Goal: Task Accomplishment & Management: Manage account settings

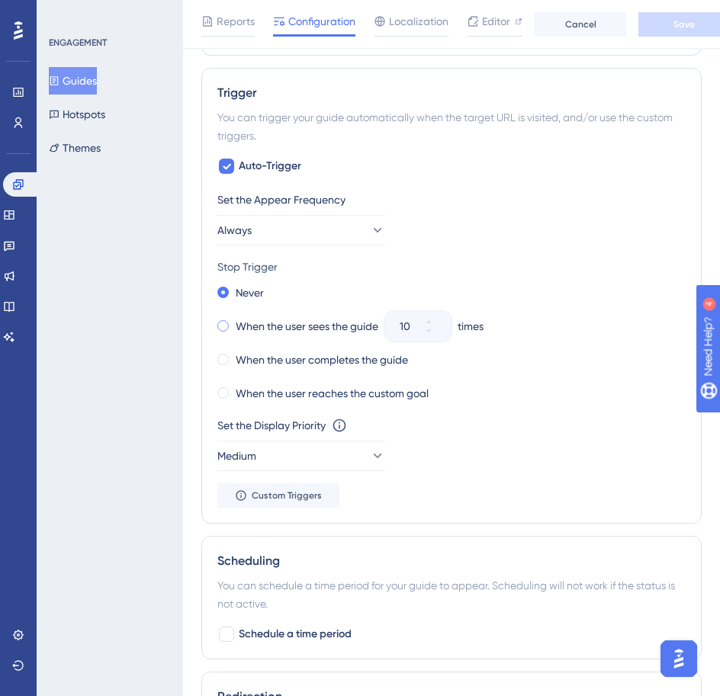
click at [274, 325] on label "When the user sees the guide" at bounding box center [307, 326] width 143 height 18
click at [405, 326] on input "10" at bounding box center [409, 326] width 21 height 18
drag, startPoint x: 412, startPoint y: 327, endPoint x: 383, endPoint y: 330, distance: 29.9
click at [383, 330] on div "When the user sees the guide 10 times" at bounding box center [451, 326] width 468 height 21
type input "1"
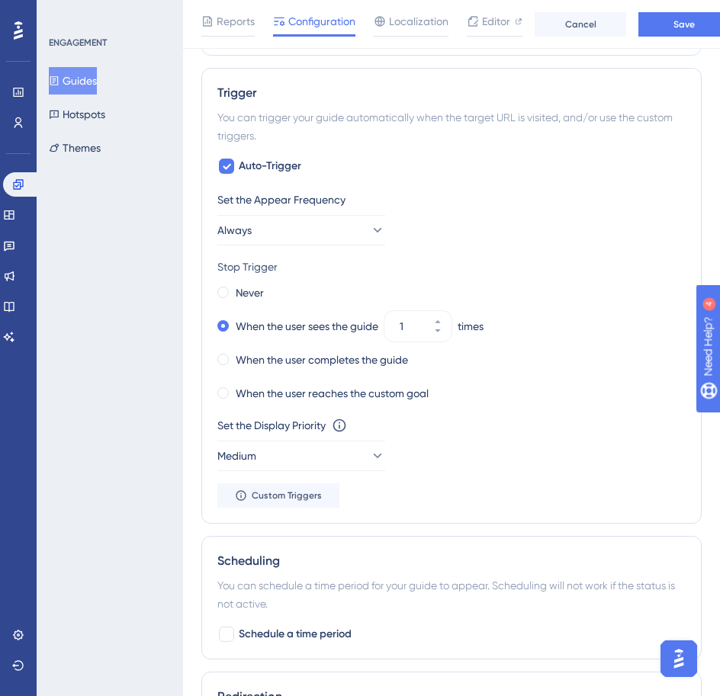
click at [390, 258] on div "Stop Trigger" at bounding box center [451, 267] width 468 height 18
click at [331, 234] on button "Always" at bounding box center [301, 230] width 168 height 30
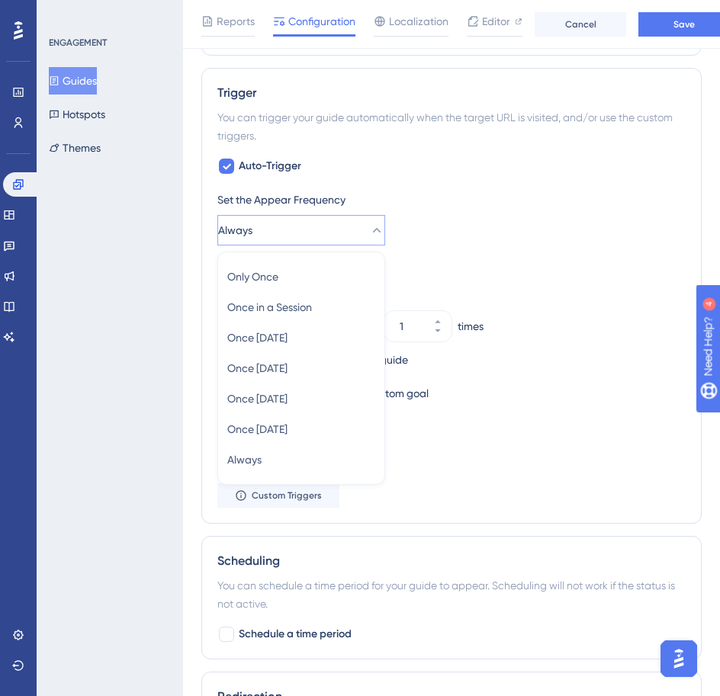
scroll to position [755, 0]
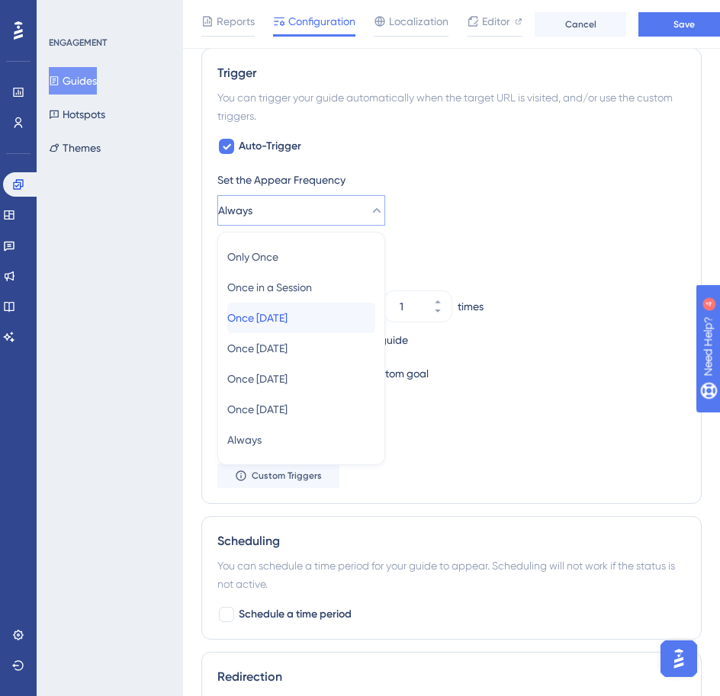
click at [336, 313] on div "Once in 1 day Once in 1 day" at bounding box center [301, 318] width 148 height 30
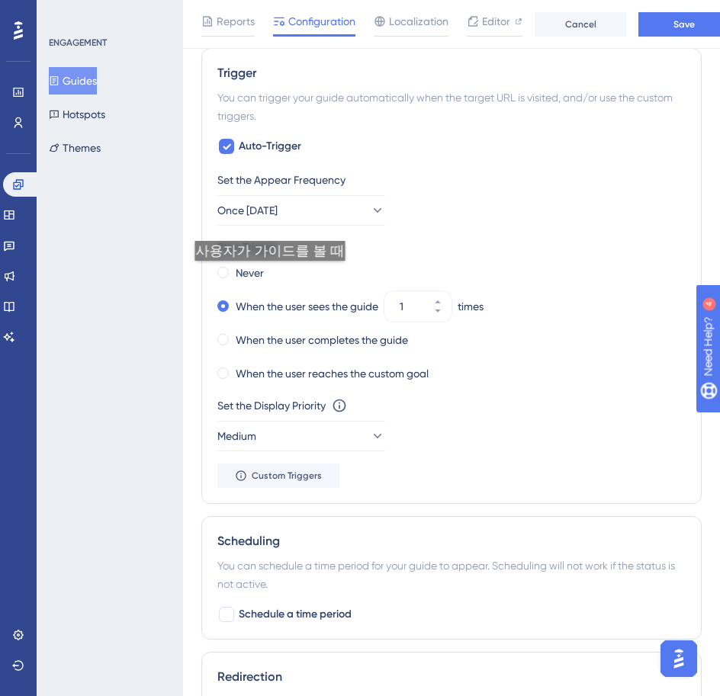
click at [267, 276] on div "Never" at bounding box center [451, 272] width 468 height 21
click at [249, 275] on label "Never" at bounding box center [250, 273] width 28 height 18
click at [295, 300] on label "When the user sees the guide" at bounding box center [307, 306] width 143 height 18
click at [656, 31] on button "Save" at bounding box center [683, 24] width 91 height 24
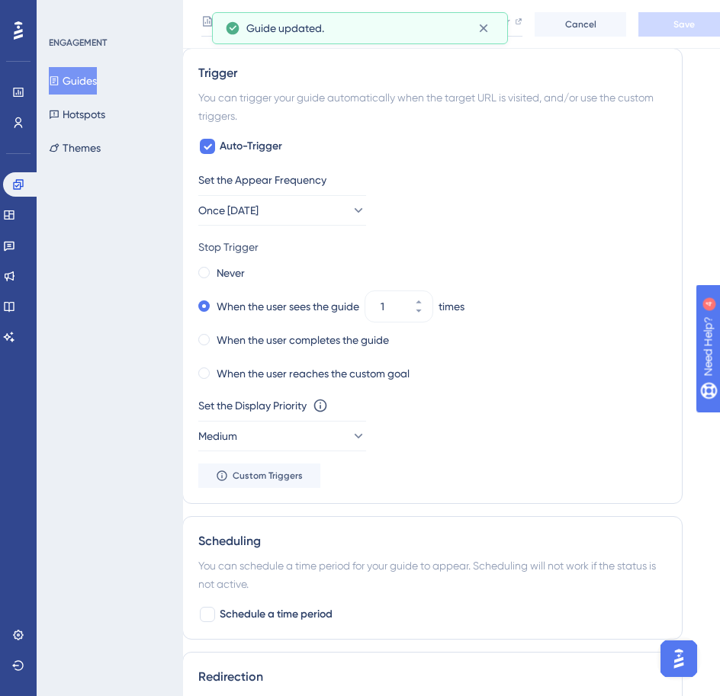
scroll to position [0, 19]
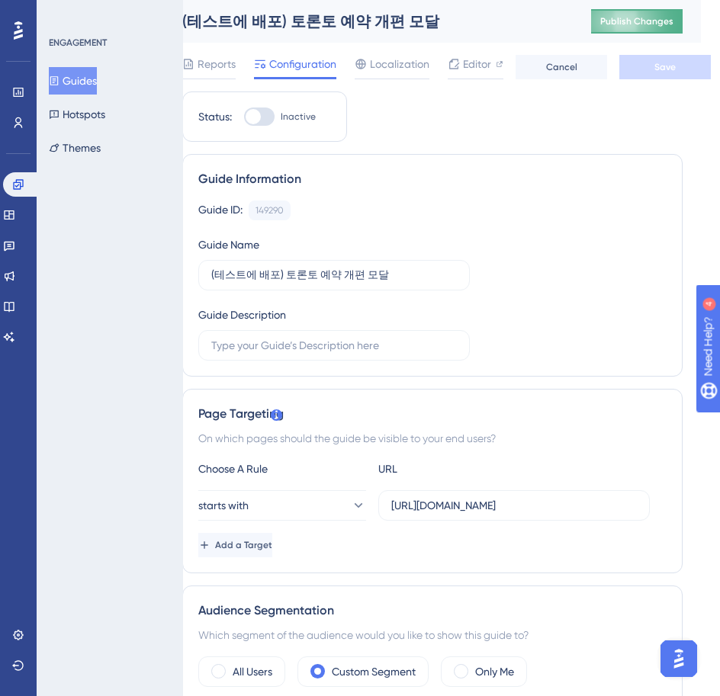
click at [652, 13] on button "Publish Changes" at bounding box center [636, 21] width 91 height 24
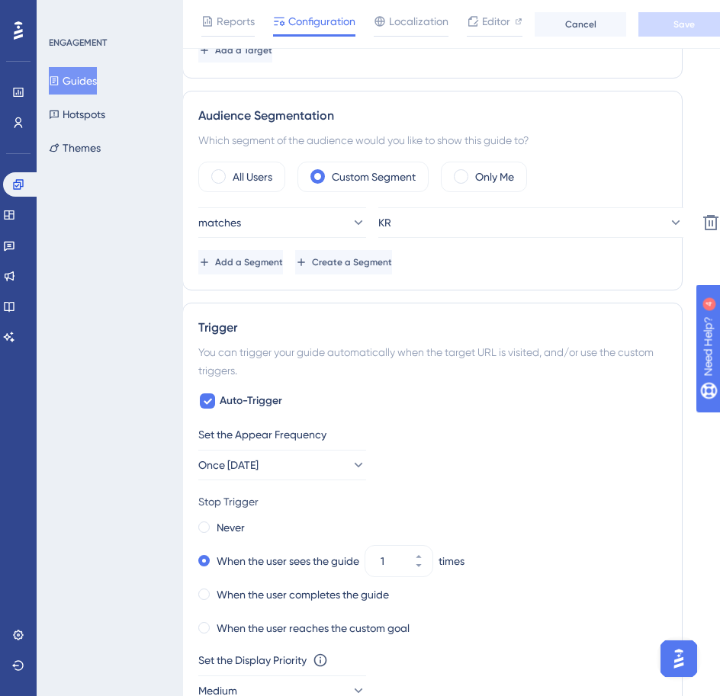
scroll to position [579, 19]
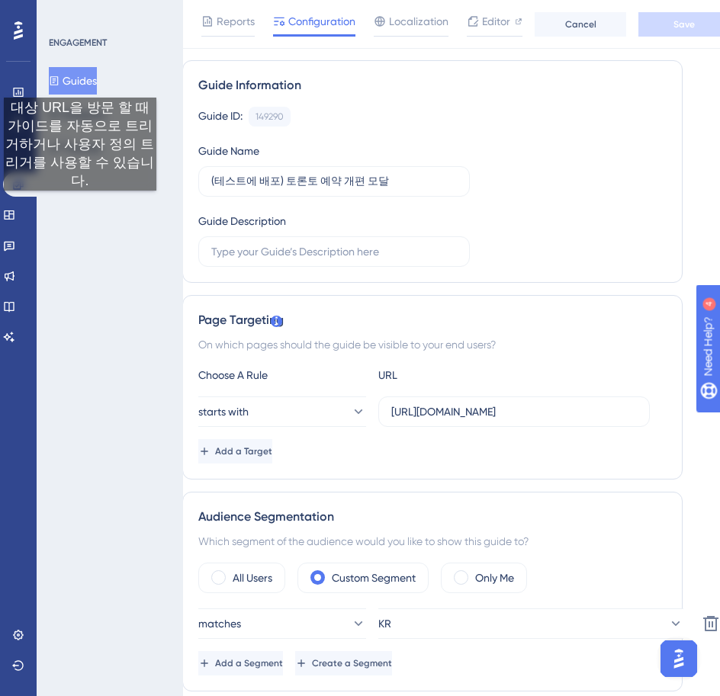
click at [80, 82] on button "Guides" at bounding box center [73, 80] width 48 height 27
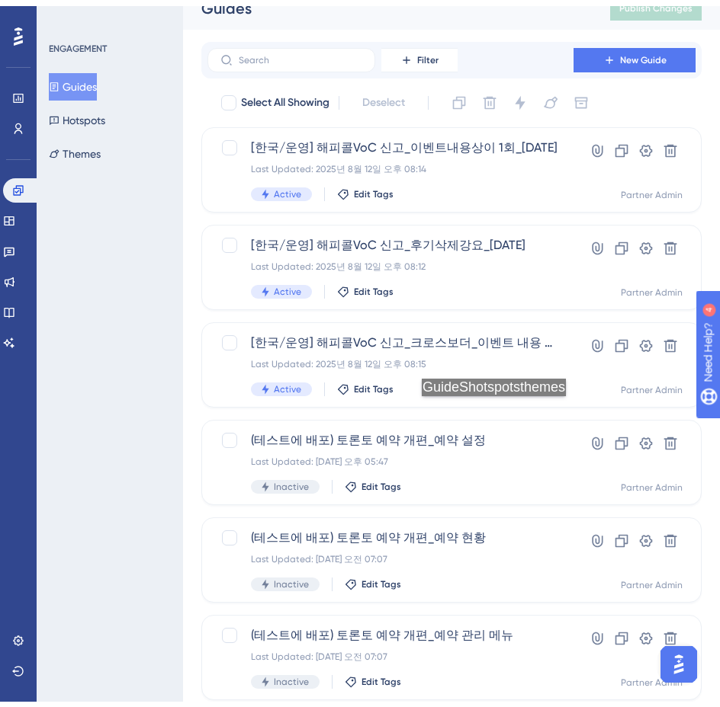
scroll to position [49, 0]
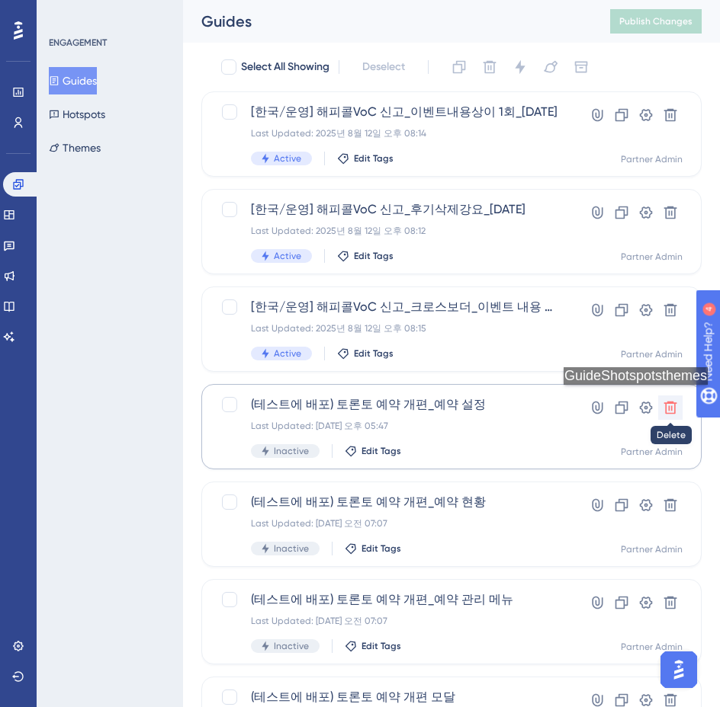
click at [672, 404] on icon at bounding box center [669, 407] width 15 height 15
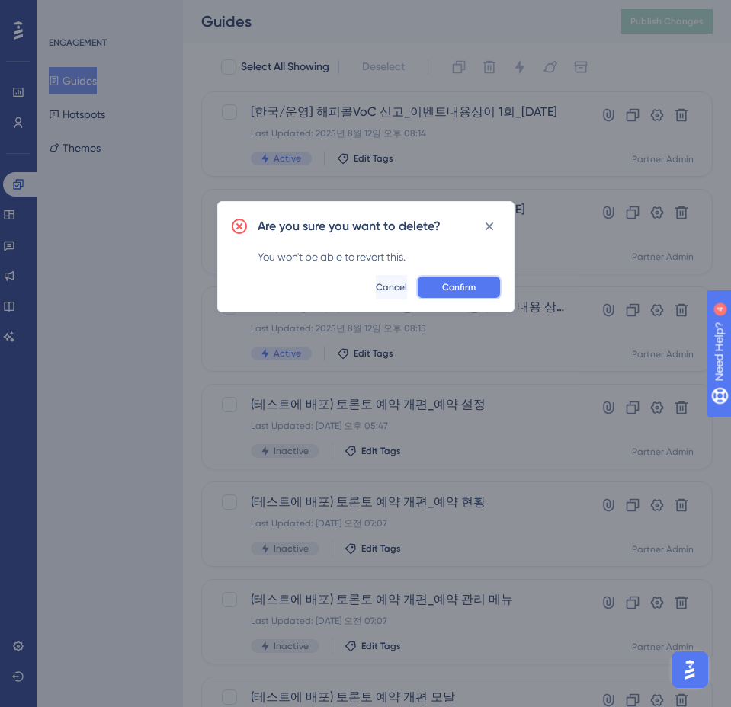
click at [477, 287] on button "Confirm" at bounding box center [458, 287] width 85 height 24
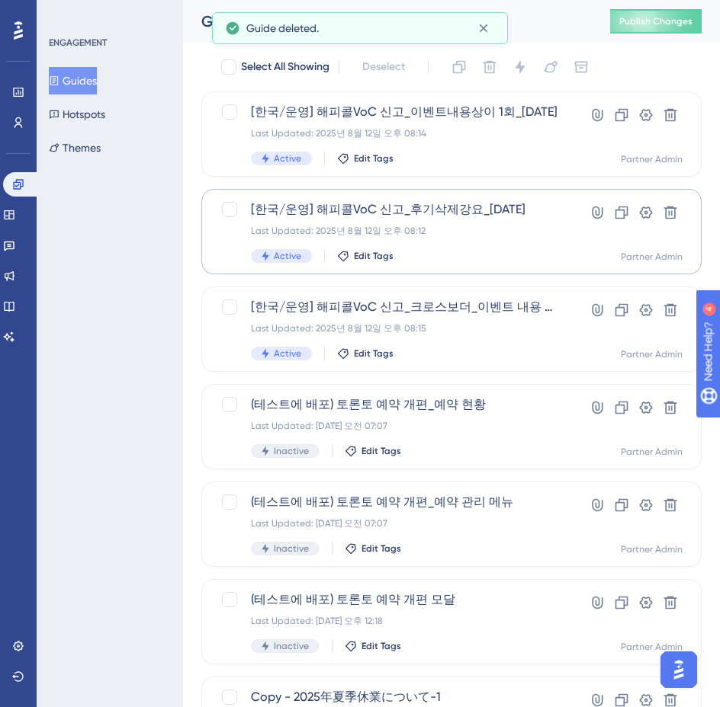
scroll to position [69, 0]
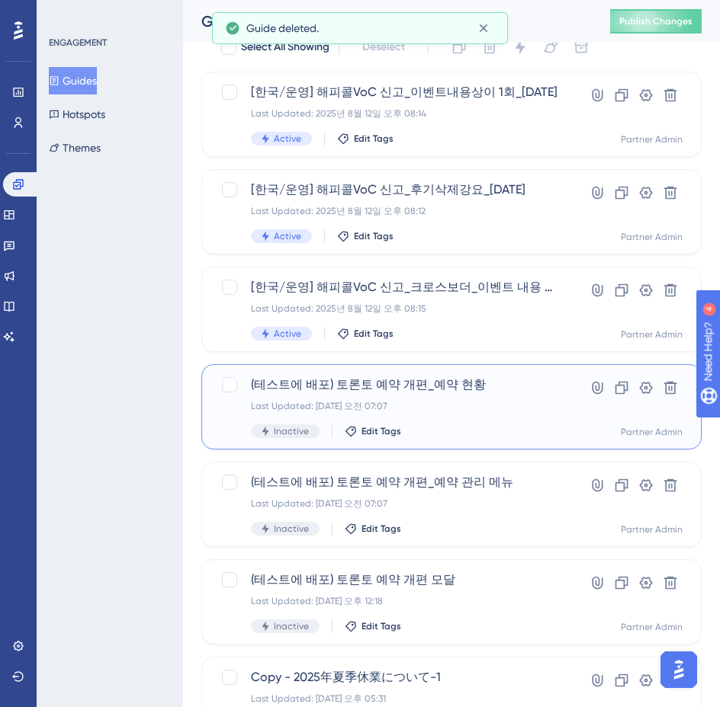
click at [486, 420] on div "(테스트에 배포) 토론토 예약 개편_예약 현황 Last Updated: 2025년 8월 18일 오전 07:07 Inactive Edit Tags" at bounding box center [390, 407] width 279 height 63
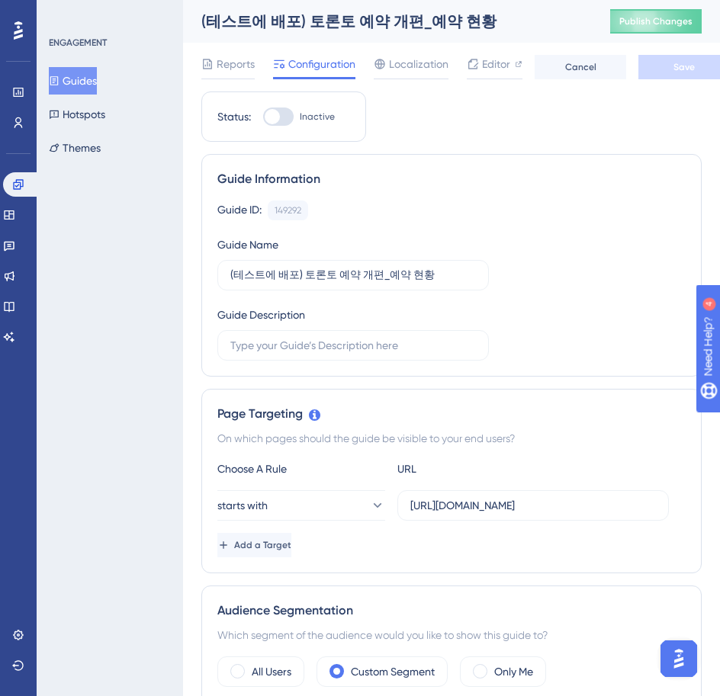
click at [79, 72] on button "Guides" at bounding box center [73, 80] width 48 height 27
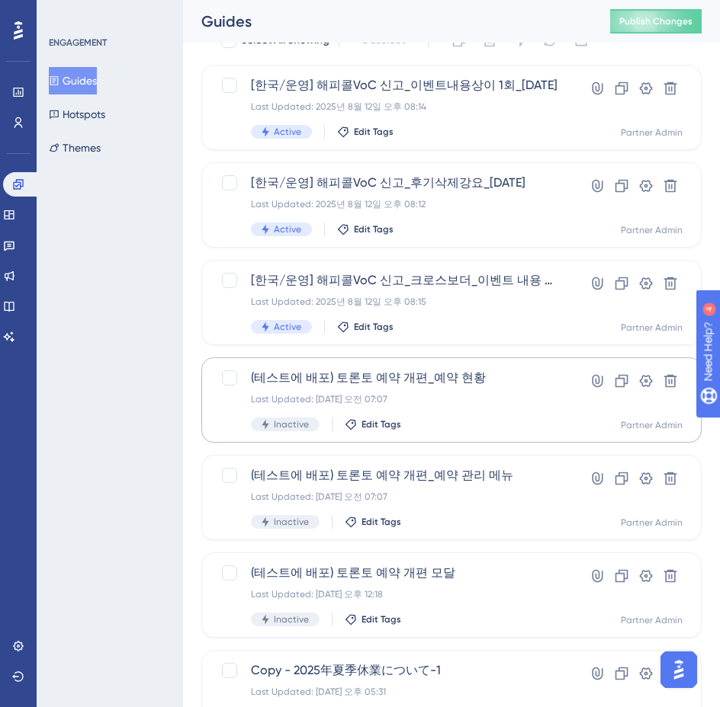
scroll to position [85, 0]
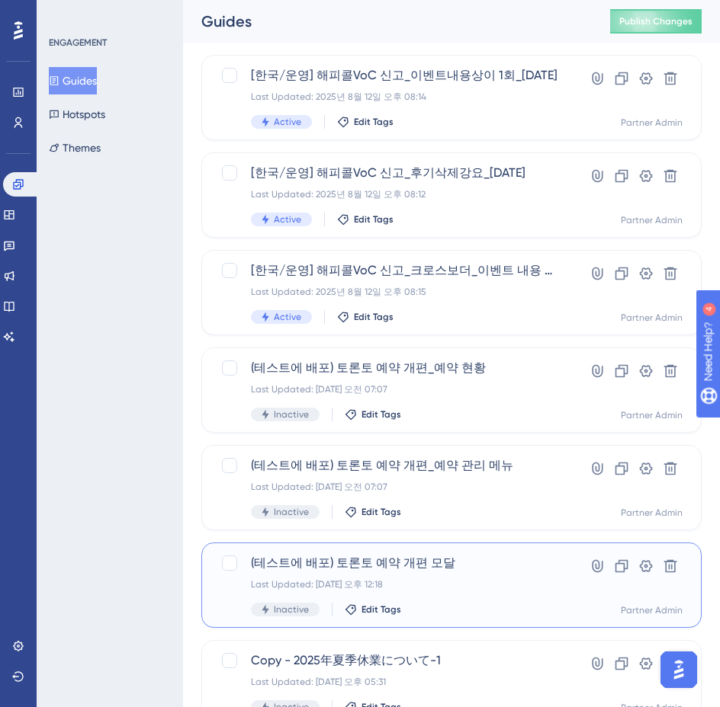
click at [422, 580] on div "Last Updated: 2025년 8월 19일 오후 12:18" at bounding box center [390, 585] width 279 height 12
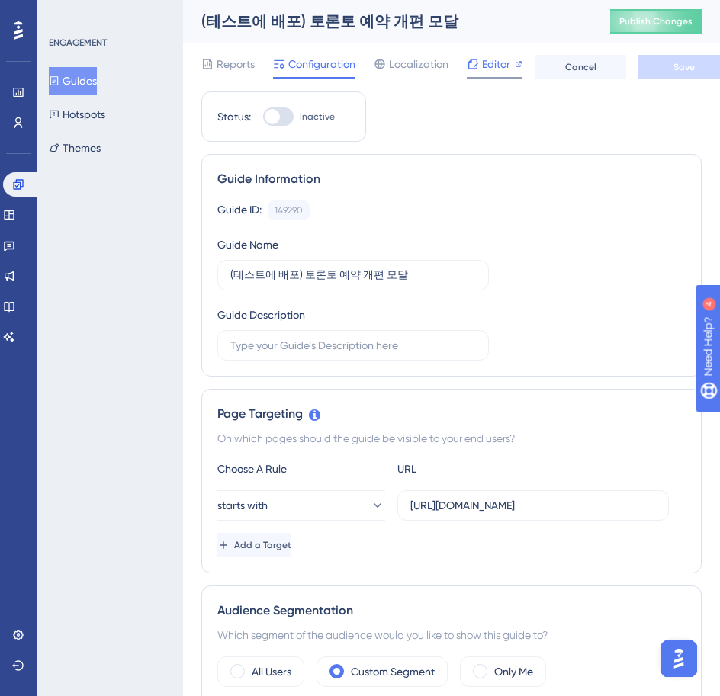
click at [483, 66] on span "Editor" at bounding box center [496, 64] width 28 height 18
